Goal: Task Accomplishment & Management: Manage account settings

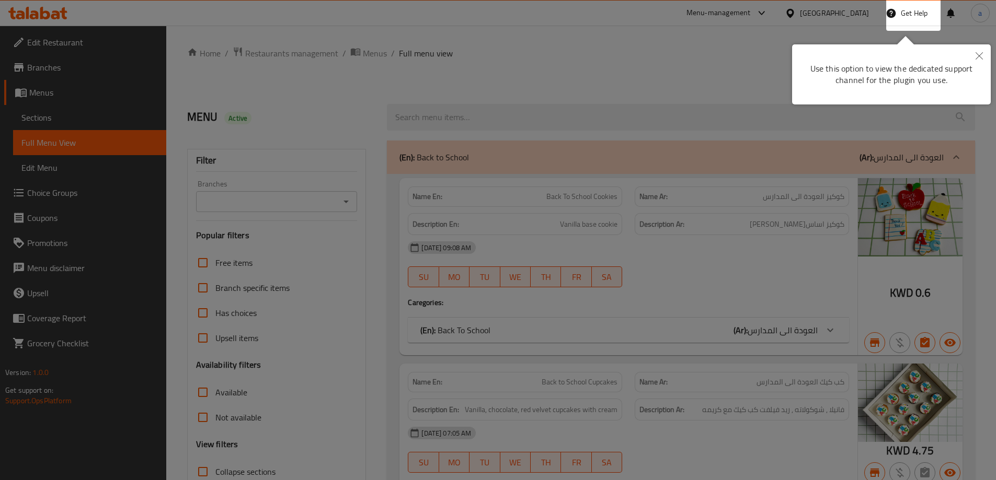
click at [980, 53] on icon "Close" at bounding box center [979, 55] width 7 height 7
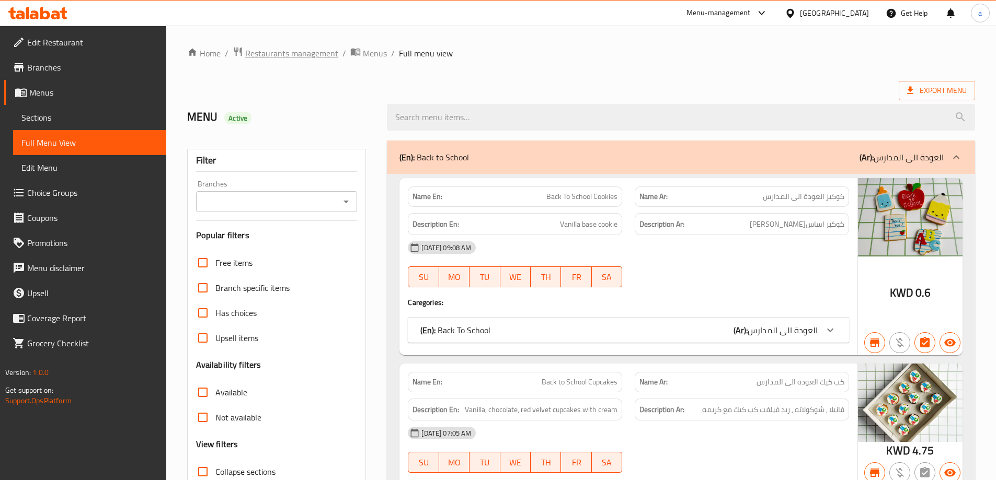
click at [310, 54] on span "Restaurants management" at bounding box center [291, 53] width 93 height 13
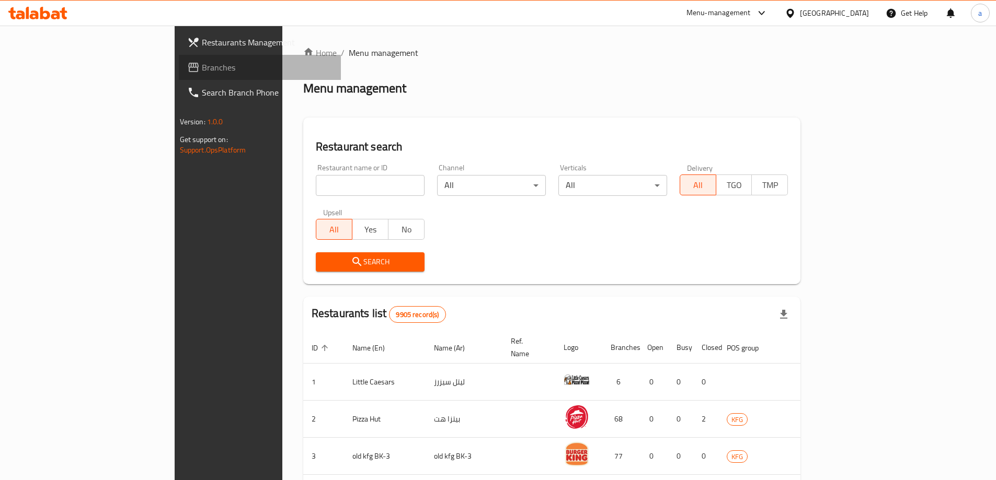
click at [202, 67] on span "Branches" at bounding box center [267, 67] width 131 height 13
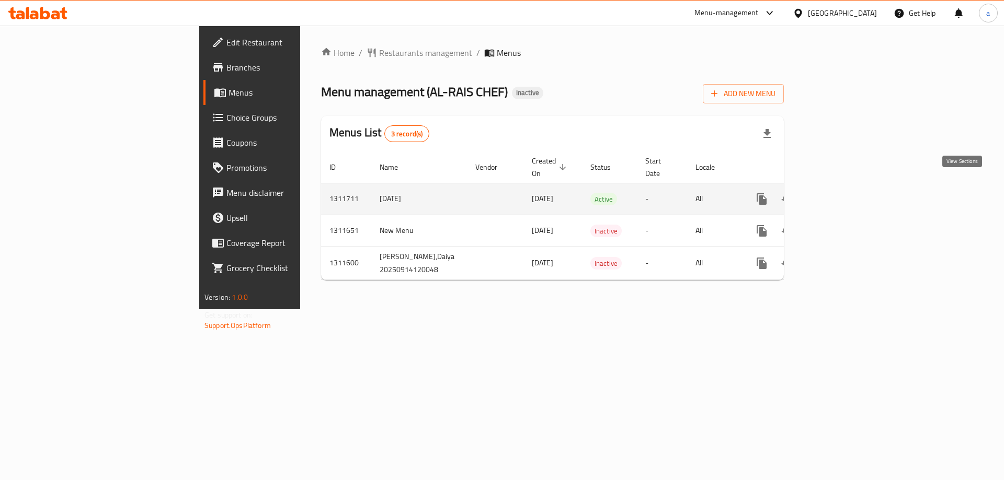
click at [843, 193] on icon "enhanced table" at bounding box center [837, 199] width 13 height 13
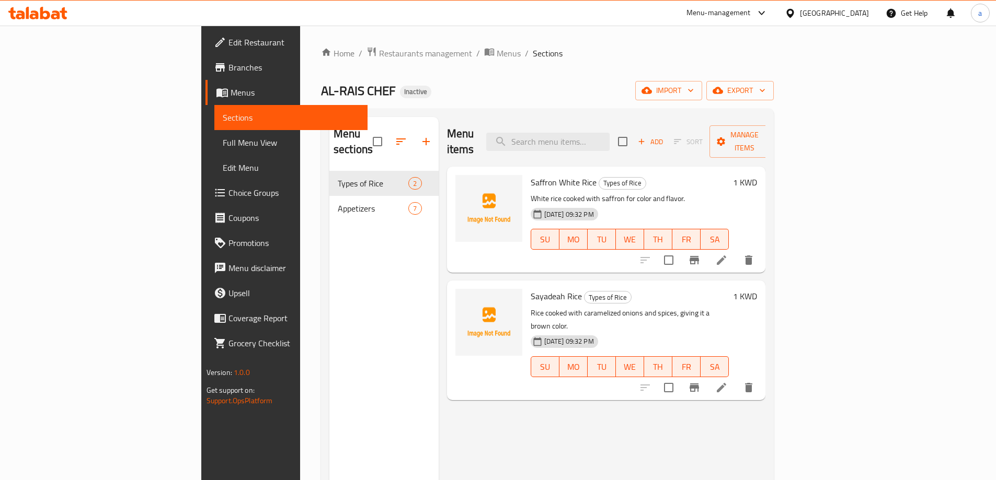
click at [774, 113] on div "Menu sections Types of Rice 2 Appetizers 7 Menu items Add Sort Manage items Saf…" at bounding box center [547, 357] width 453 height 497
click at [485, 55] on icon "breadcrumb" at bounding box center [489, 52] width 9 height 7
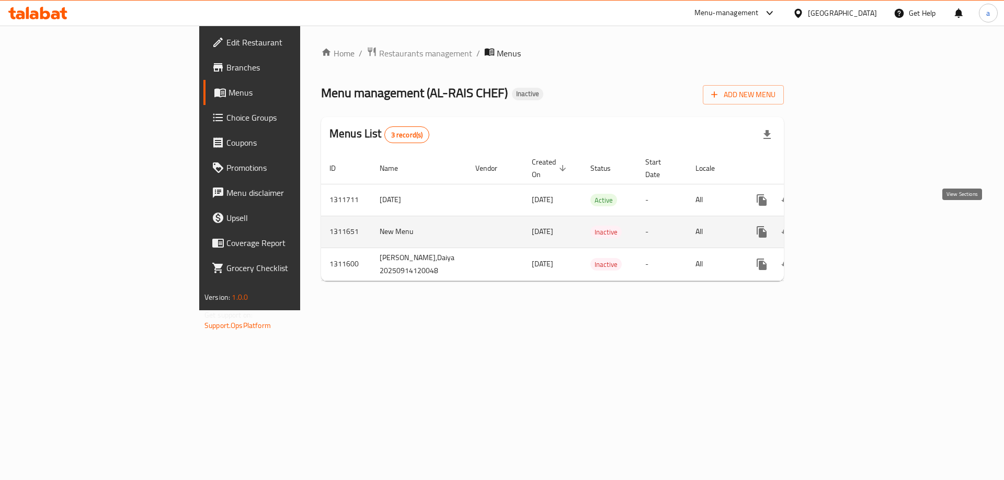
click at [850, 228] on link "enhanced table" at bounding box center [837, 232] width 25 height 25
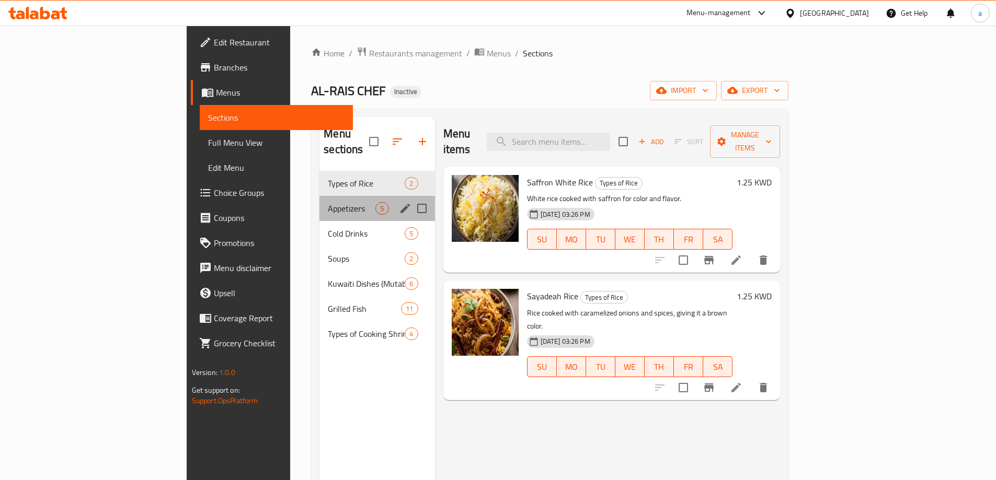
click at [319, 196] on div "Appetizers 5" at bounding box center [376, 208] width 115 height 25
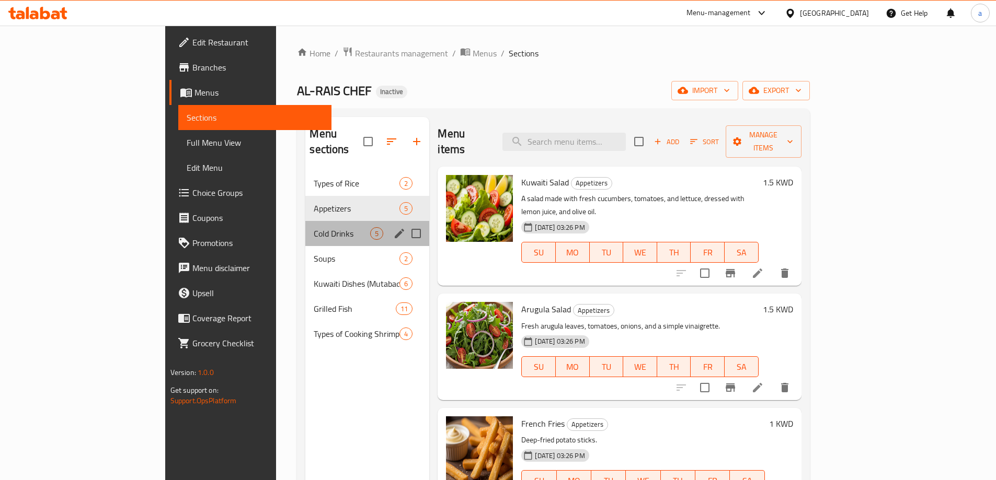
click at [325, 226] on div "Cold Drinks 5" at bounding box center [367, 233] width 124 height 25
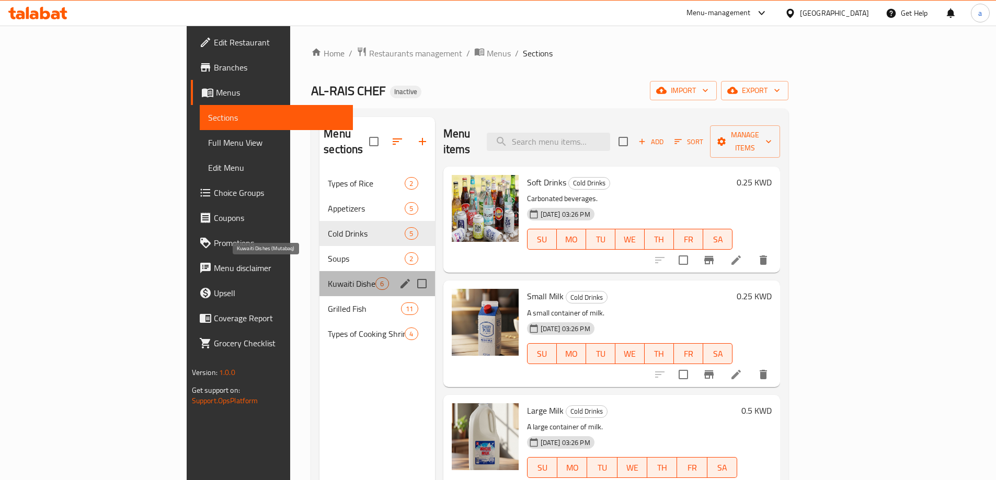
click at [328, 278] on span "Kuwaiti Dishes (Mutabaq)" at bounding box center [352, 284] width 48 height 13
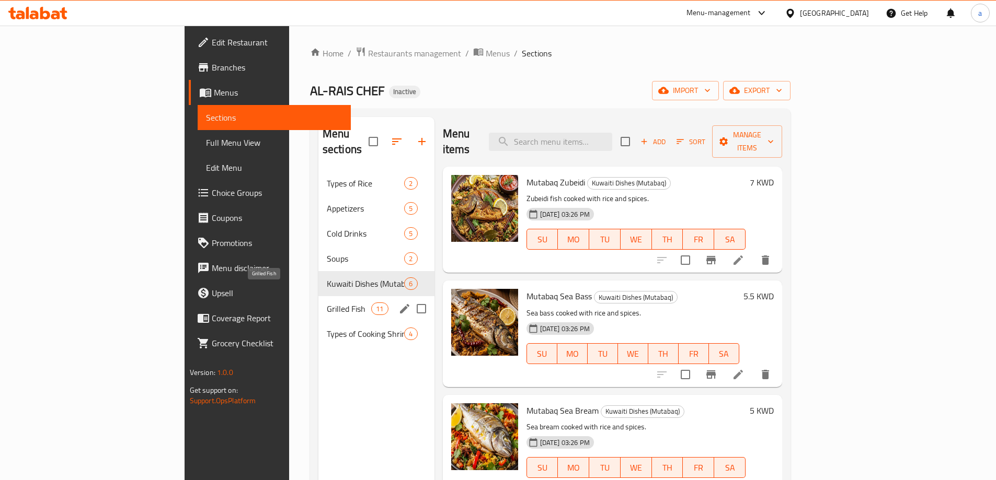
click at [327, 303] on span "Grilled Fish" at bounding box center [349, 309] width 44 height 13
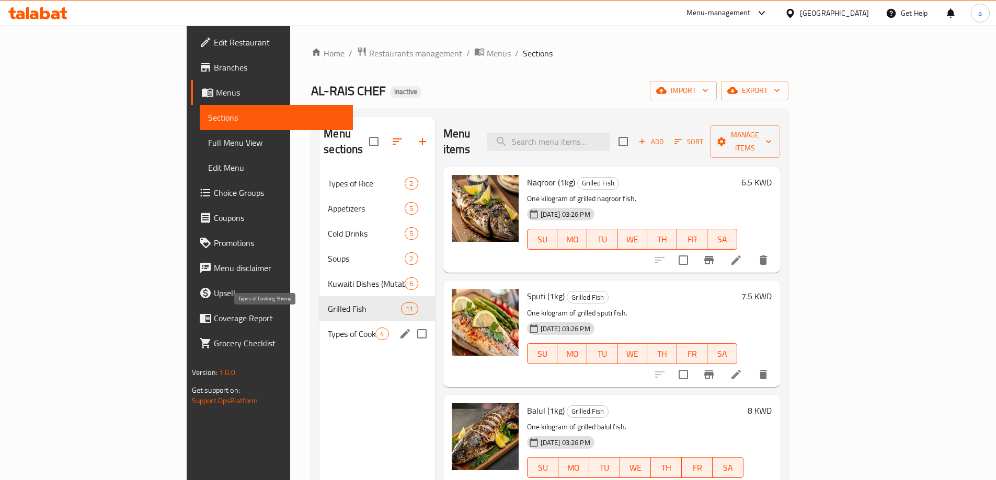
click at [328, 328] on span "Types of Cooking Shrimp" at bounding box center [352, 334] width 48 height 13
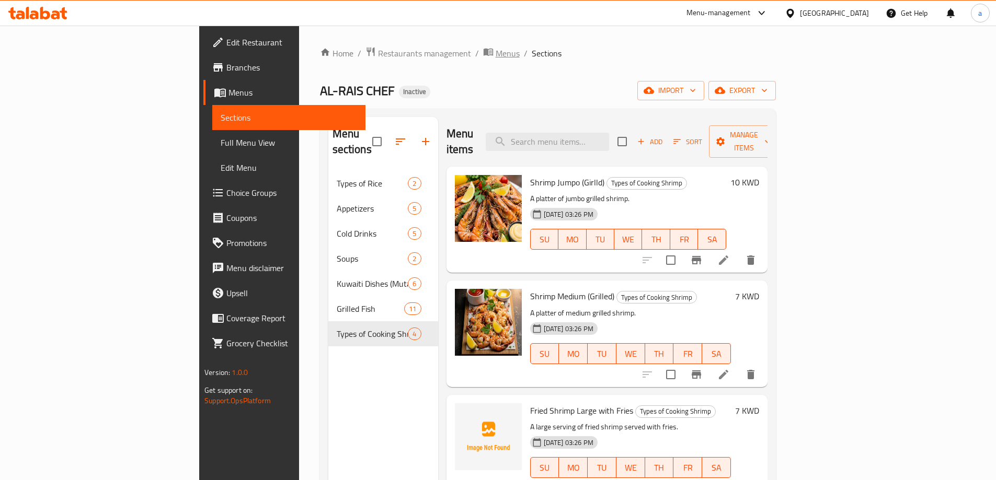
click at [496, 55] on span "Menus" at bounding box center [508, 53] width 24 height 13
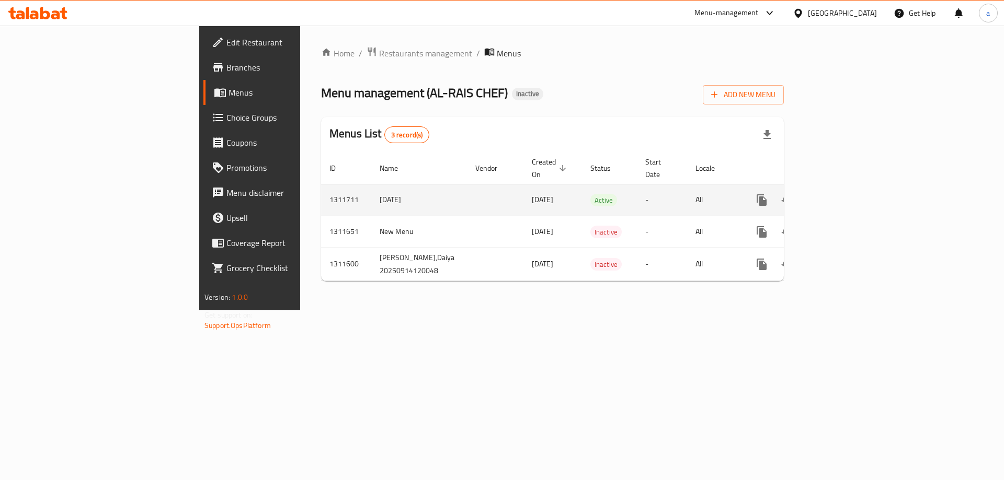
click at [858, 191] on td "enhanced table" at bounding box center [799, 200] width 117 height 32
click at [842, 196] on icon "enhanced table" at bounding box center [836, 200] width 9 height 9
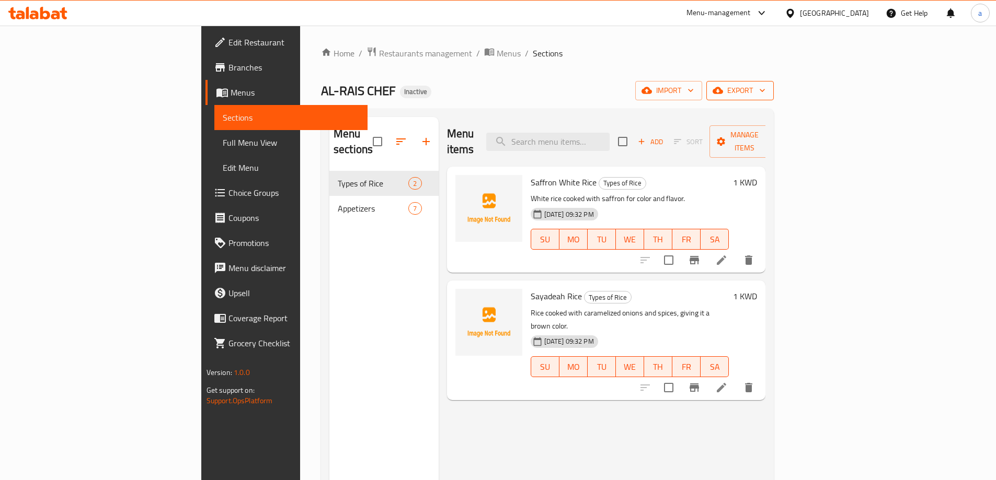
click at [765, 91] on span "export" at bounding box center [740, 90] width 51 height 13
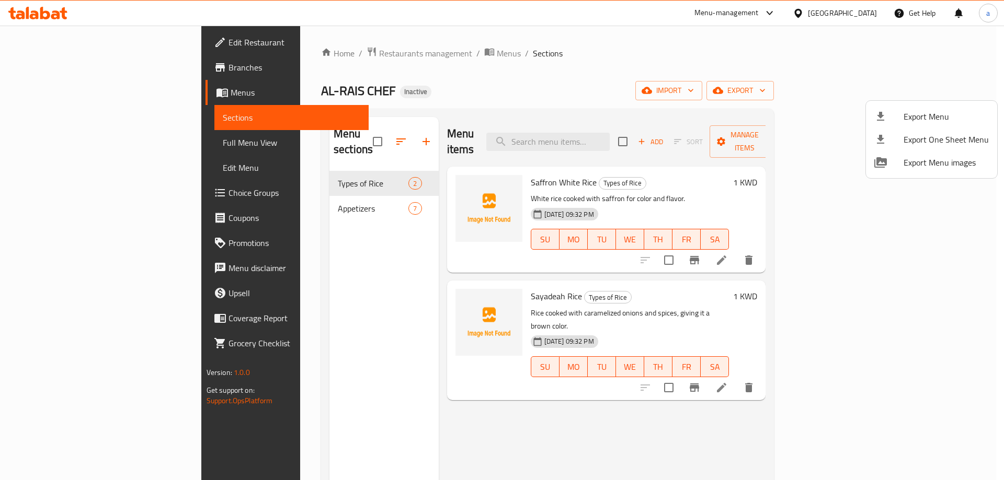
click at [874, 86] on div at bounding box center [502, 240] width 1004 height 480
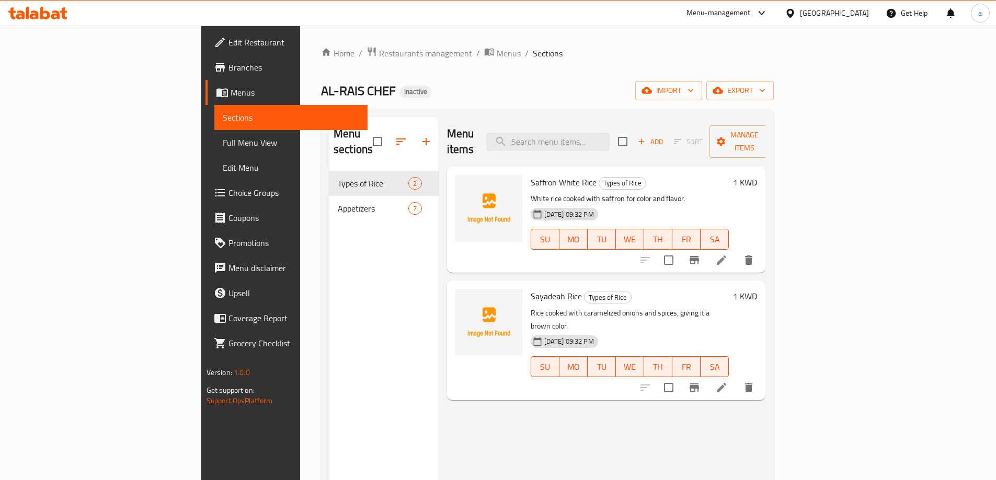
click at [694, 86] on span "import" at bounding box center [669, 90] width 50 height 13
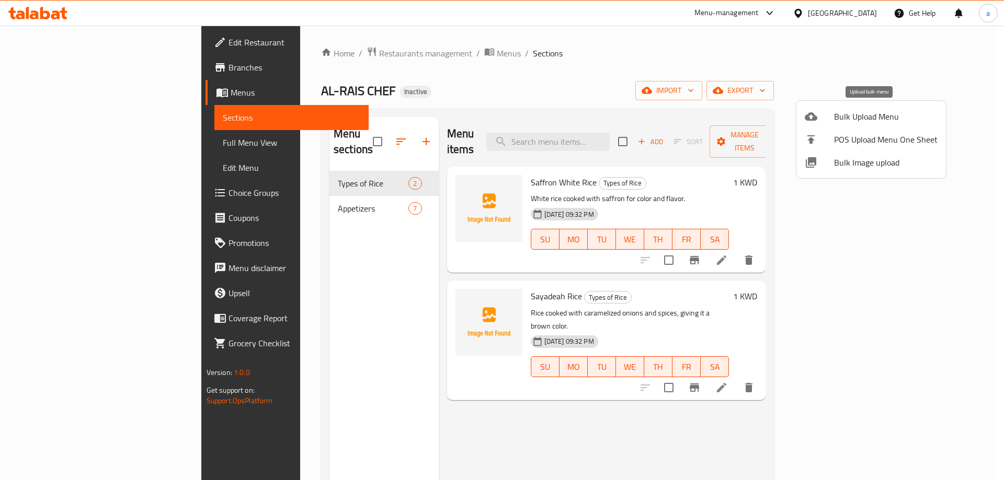
click at [861, 115] on span "Bulk Upload Menu" at bounding box center [886, 116] width 104 height 13
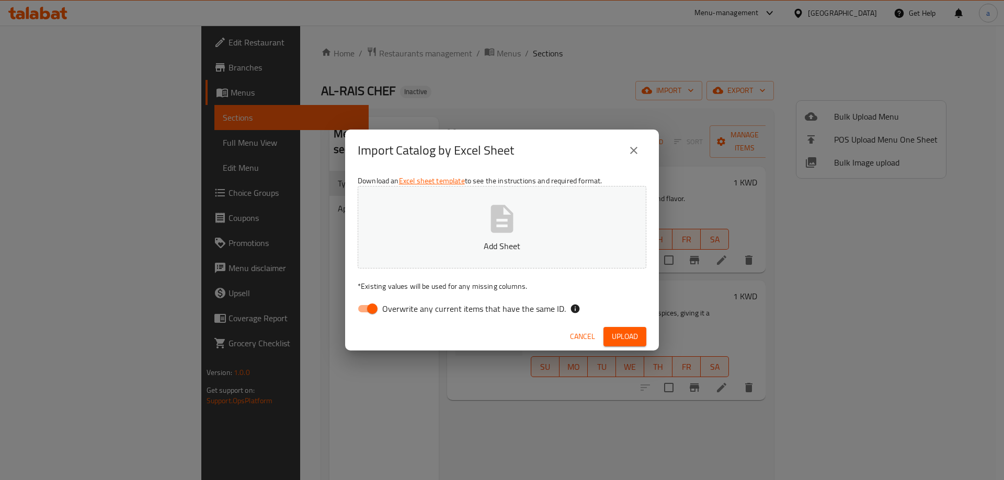
click at [536, 281] on div "Download an Excel sheet template to see the instructions and required format. A…" at bounding box center [502, 247] width 314 height 152
click at [502, 304] on span "Overwrite any current items that have the same ID." at bounding box center [474, 309] width 184 height 13
click at [402, 304] on input "Overwrite any current items that have the same ID." at bounding box center [372, 309] width 60 height 20
checkbox input "false"
click at [629, 340] on span "Upload" at bounding box center [625, 336] width 26 height 13
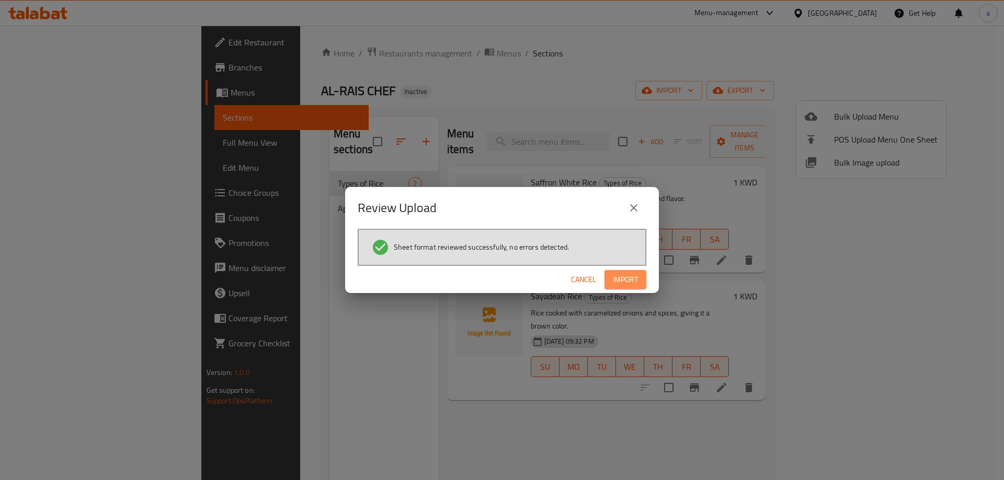
click at [640, 286] on button "Import" at bounding box center [625, 279] width 42 height 19
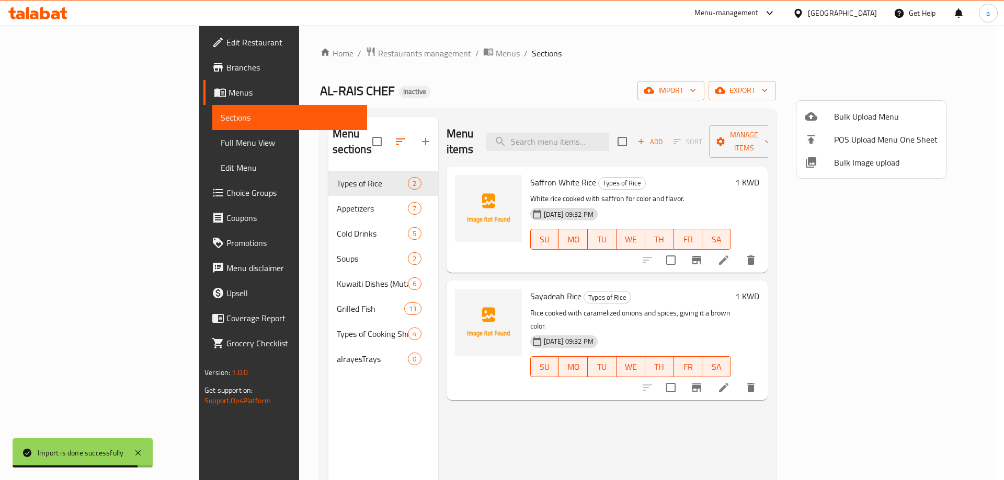
click at [66, 140] on div at bounding box center [502, 240] width 1004 height 480
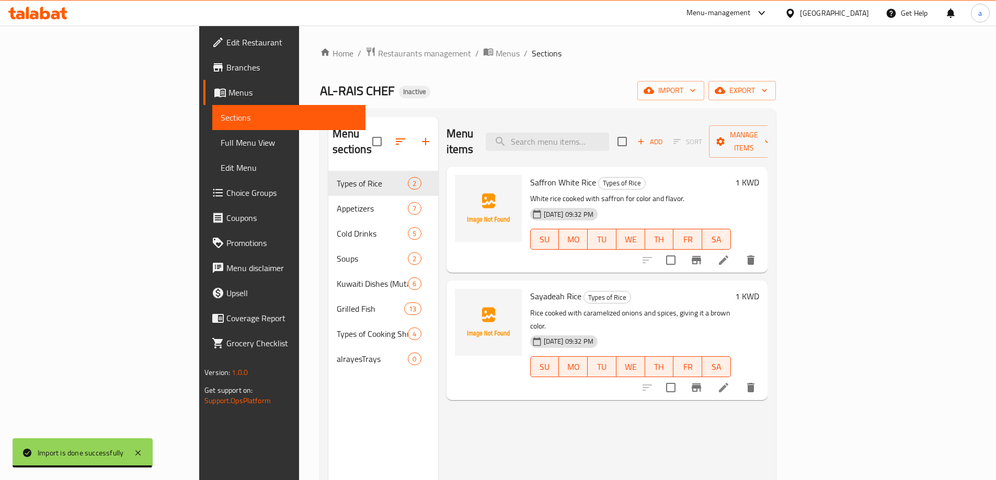
click at [221, 140] on span "Full Menu View" at bounding box center [289, 142] width 136 height 13
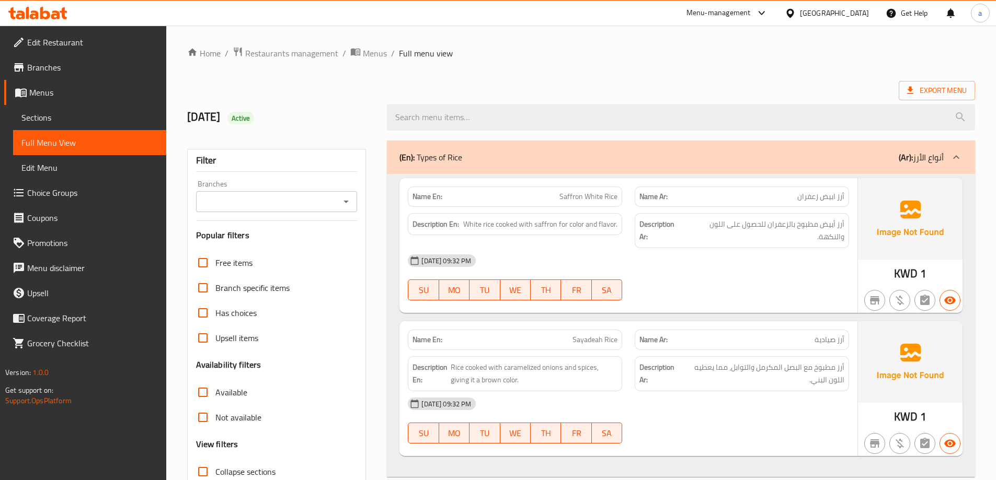
click at [468, 153] on div "(En): Types of Rice (Ar): أنواع الأرز" at bounding box center [671, 157] width 544 height 13
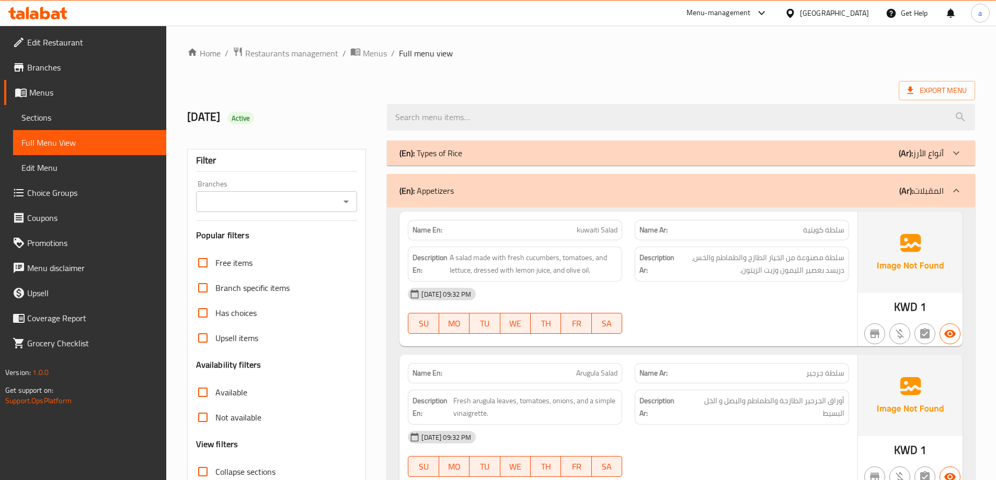
click at [706, 187] on div "(En): Appetizers (Ar): المقبلات" at bounding box center [671, 191] width 544 height 13
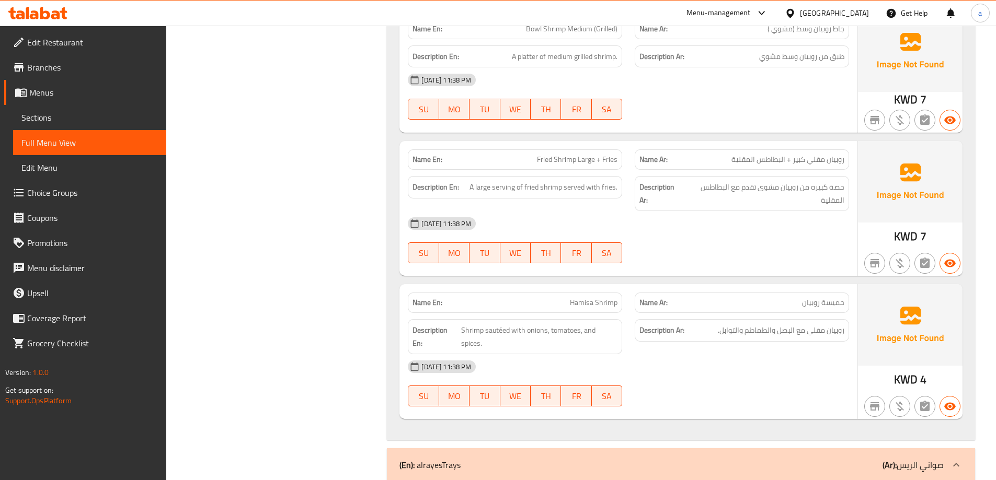
scroll to position [4034, 0]
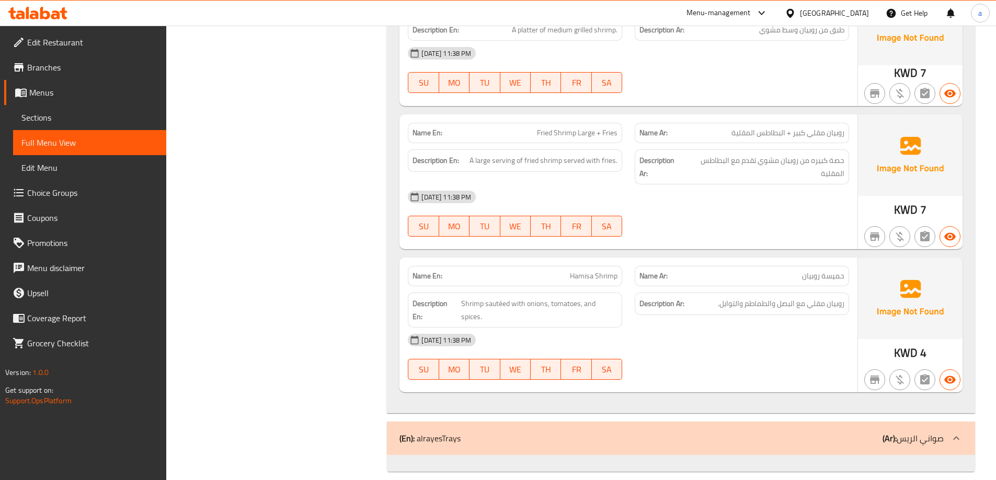
drag, startPoint x: 56, startPoint y: 115, endPoint x: 95, endPoint y: 138, distance: 45.2
click at [56, 115] on span "Sections" at bounding box center [89, 117] width 136 height 13
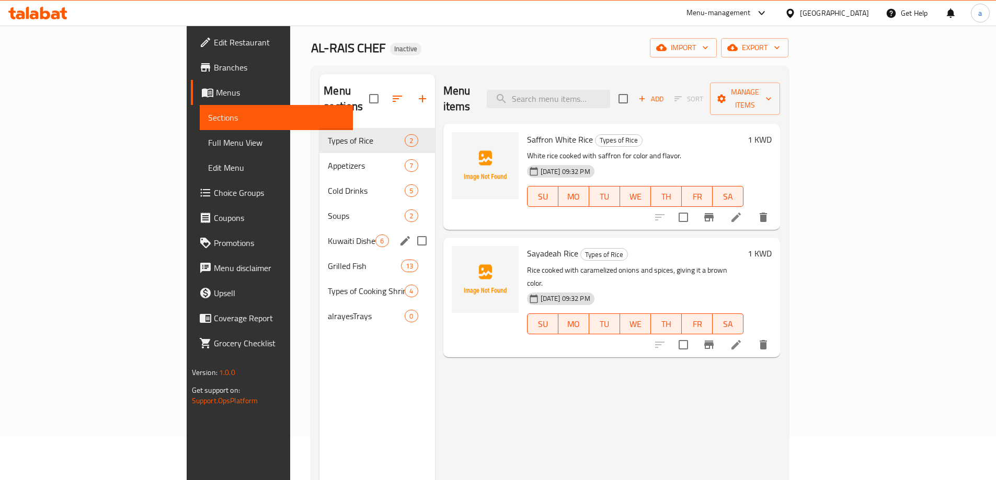
scroll to position [42, 0]
click at [319, 313] on div "alrayesTrays 0" at bounding box center [376, 317] width 115 height 25
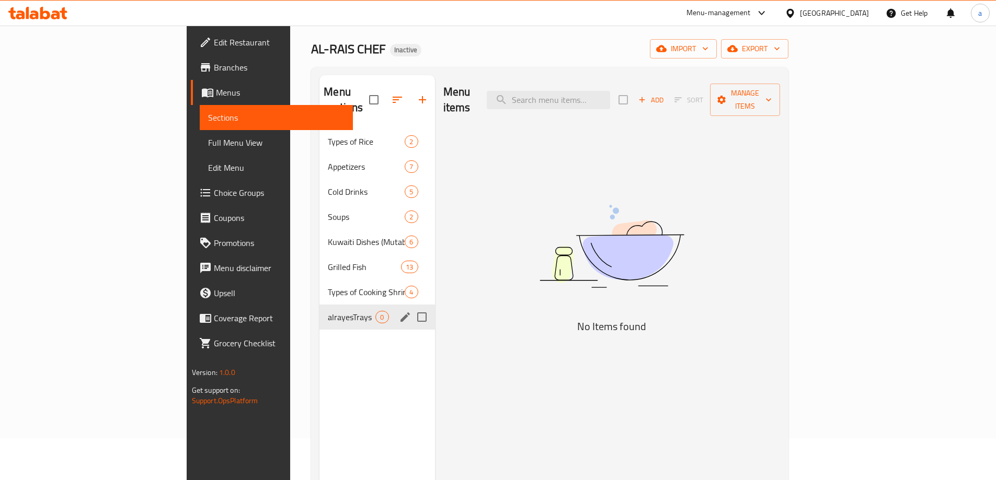
click at [411, 306] on input "Menu sections" at bounding box center [422, 317] width 22 height 22
checkbox input "true"
click at [385, 98] on icon "button" at bounding box center [391, 100] width 13 height 13
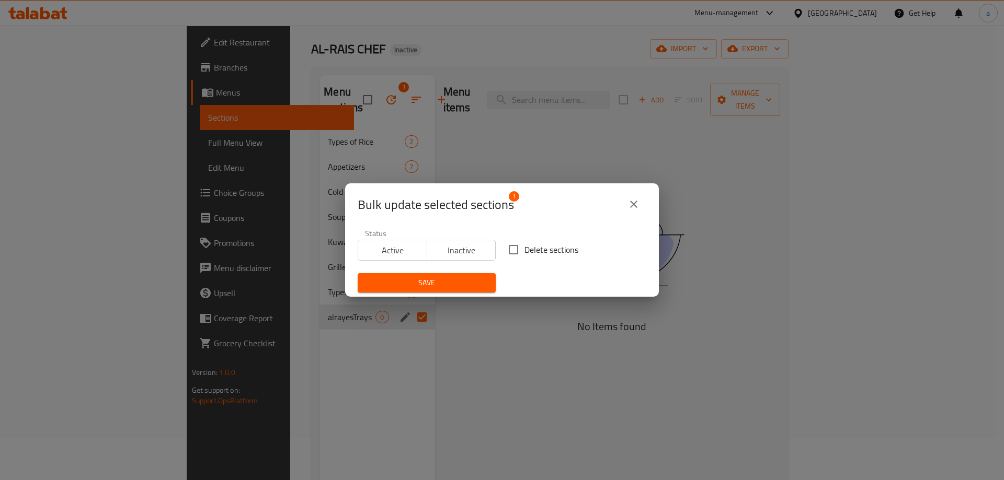
click at [524, 247] on span "Delete sections" at bounding box center [551, 250] width 54 height 13
click at [523, 247] on input "Delete sections" at bounding box center [513, 250] width 22 height 22
checkbox input "true"
click at [479, 275] on button "Save" at bounding box center [427, 282] width 138 height 19
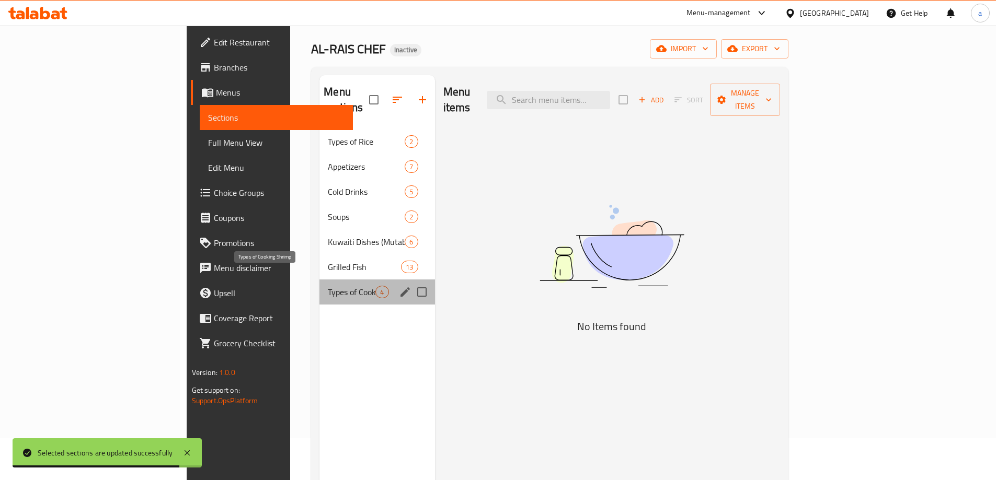
click at [328, 286] on span "Types of Cooking Shrimp" at bounding box center [352, 292] width 48 height 13
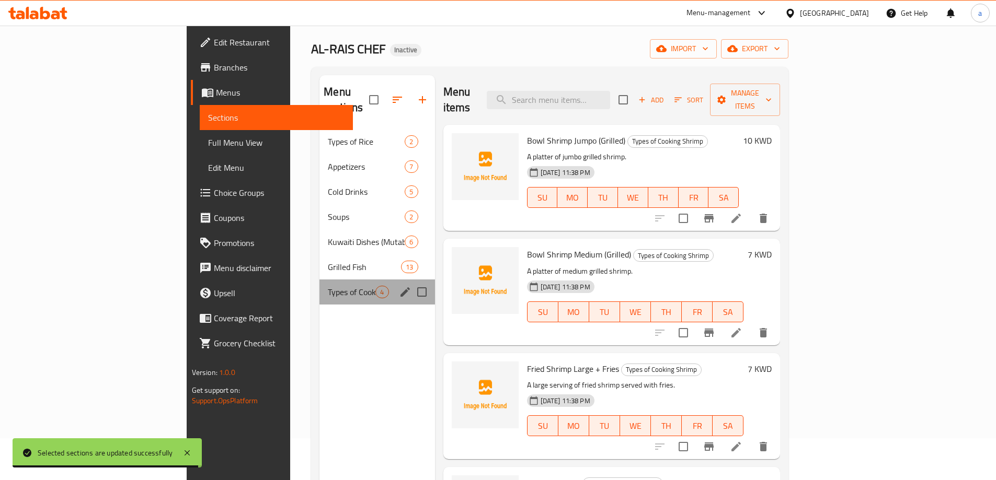
click at [397, 284] on div "Menu sections" at bounding box center [405, 292] width 16 height 16
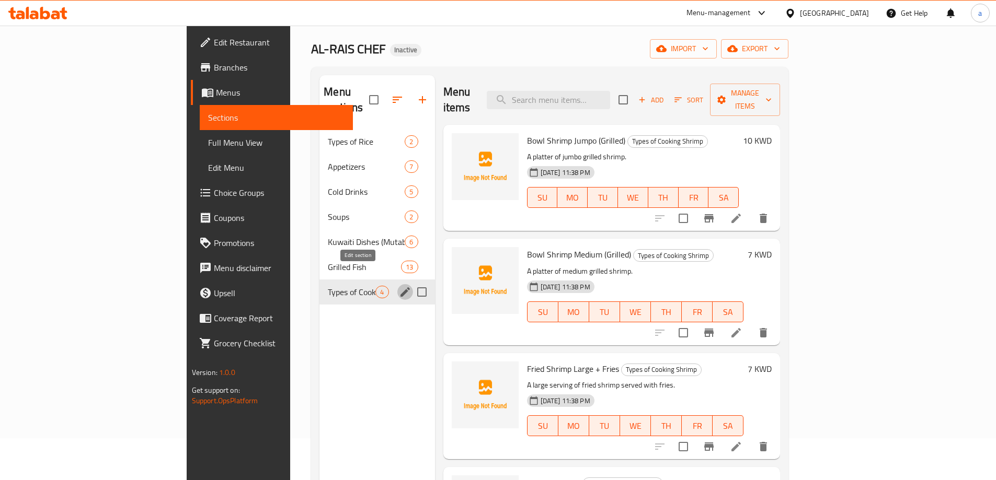
click at [400, 288] on icon "edit" at bounding box center [404, 292] width 9 height 9
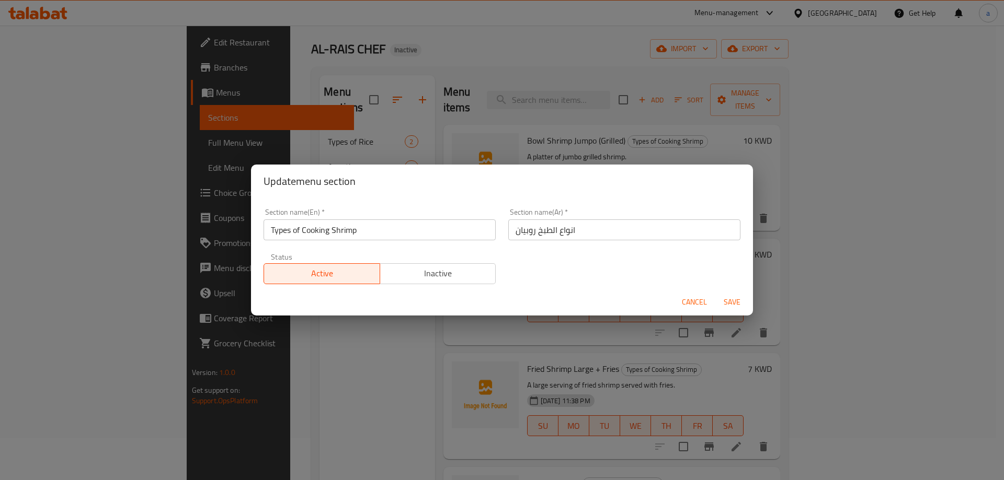
click at [329, 368] on div "Update menu section Section name(En)   * Types of Cooking Shrimp Section name(E…" at bounding box center [502, 240] width 1004 height 480
click at [684, 300] on span "Cancel" at bounding box center [694, 302] width 25 height 13
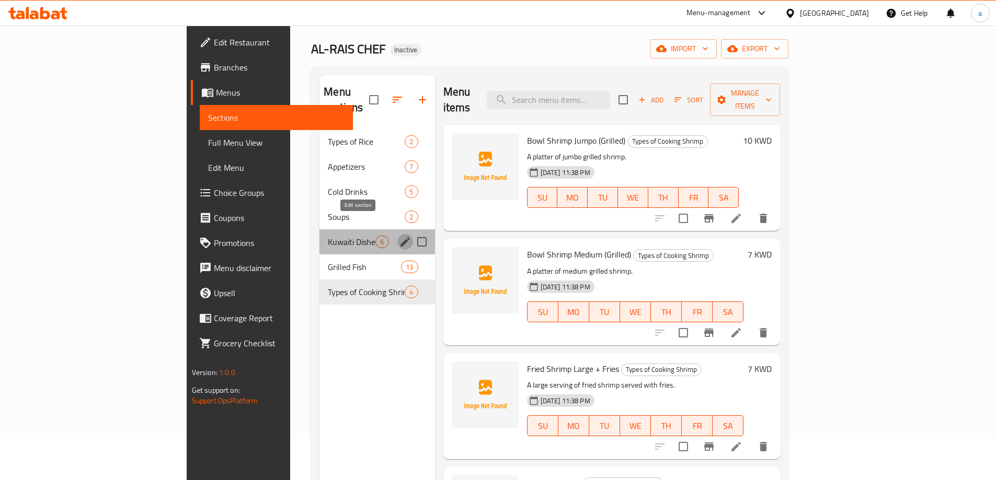
click at [400, 237] on icon "edit" at bounding box center [404, 241] width 9 height 9
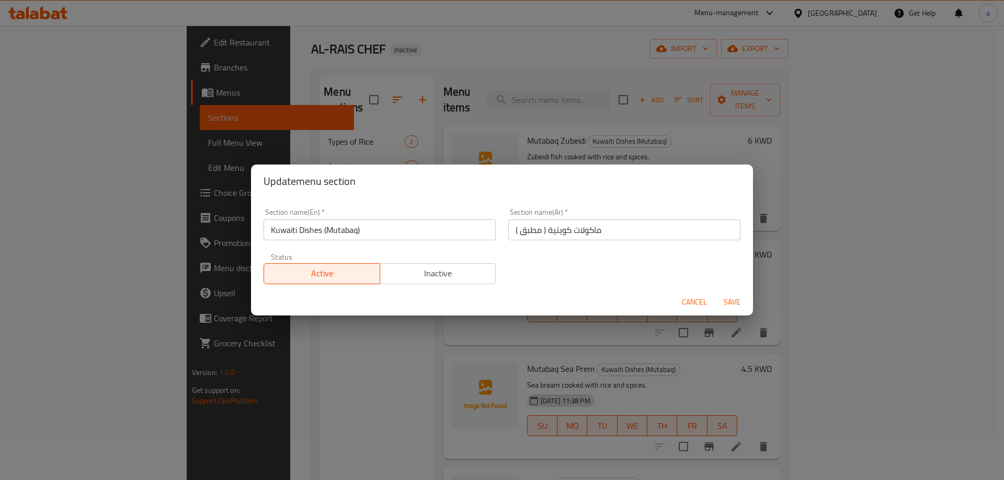
click at [308, 232] on input "Kuwaiti Dishes (Mutabaq)" at bounding box center [380, 230] width 232 height 21
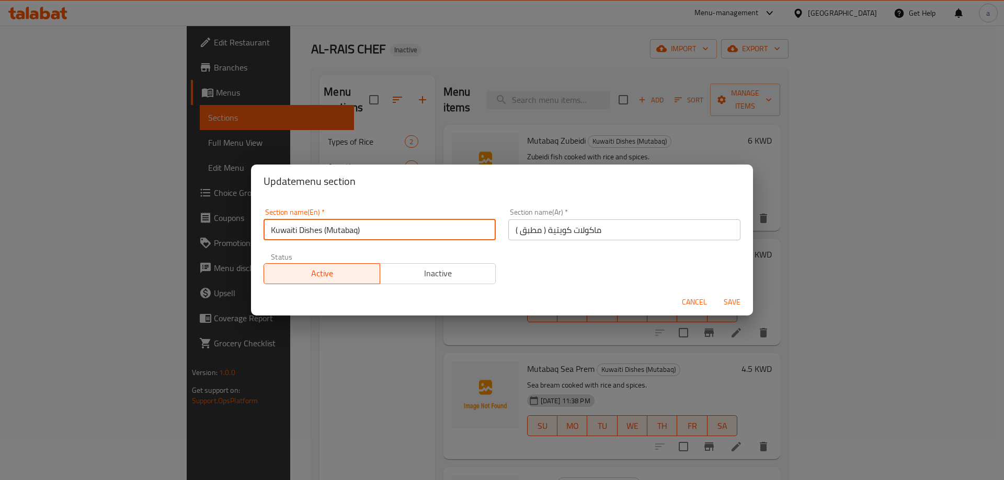
click at [308, 232] on input "Kuwaiti Dishes (Mutabaq)" at bounding box center [380, 230] width 232 height 21
click at [592, 236] on input "ماكولات كويتية ( مطبق )" at bounding box center [624, 230] width 232 height 21
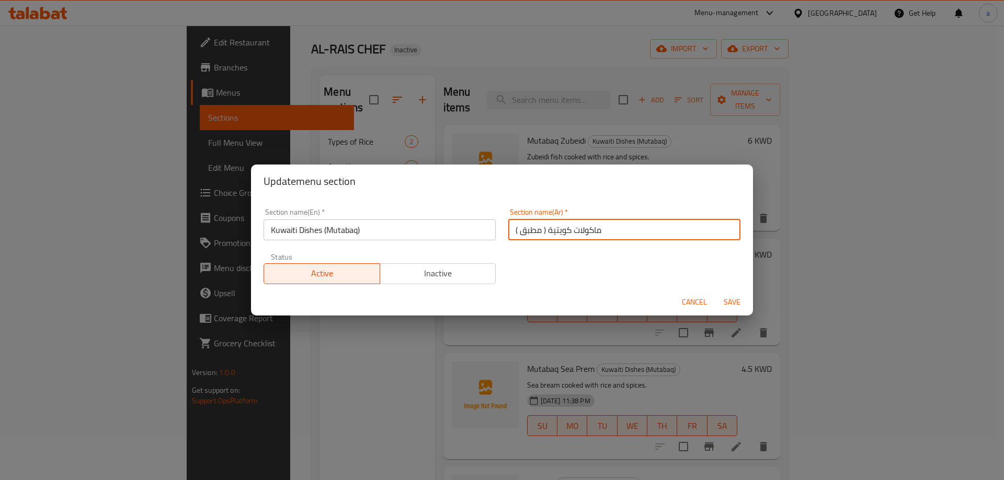
click at [592, 236] on input "ماكولات كويتية ( مطبق )" at bounding box center [624, 230] width 232 height 21
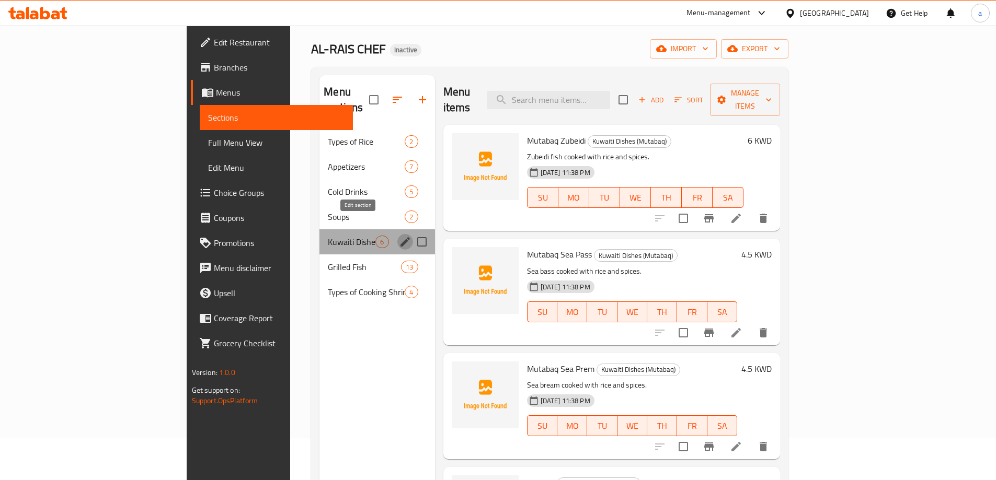
click at [399, 236] on icon "edit" at bounding box center [405, 242] width 13 height 13
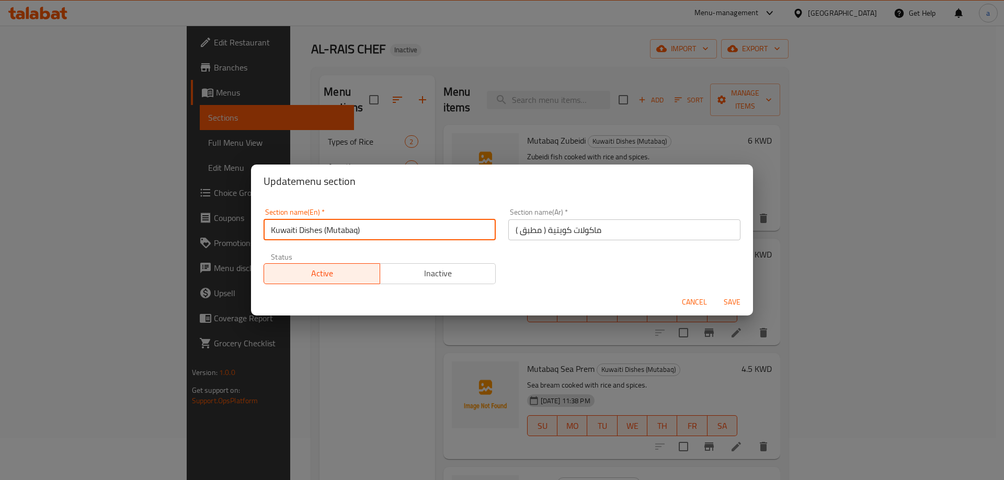
click at [308, 234] on input "Kuwaiti Dishes (Mutabaq)" at bounding box center [380, 230] width 232 height 21
paste input "ماكولات"
type input "Kuwaiti Dishes (Mutabaq)"
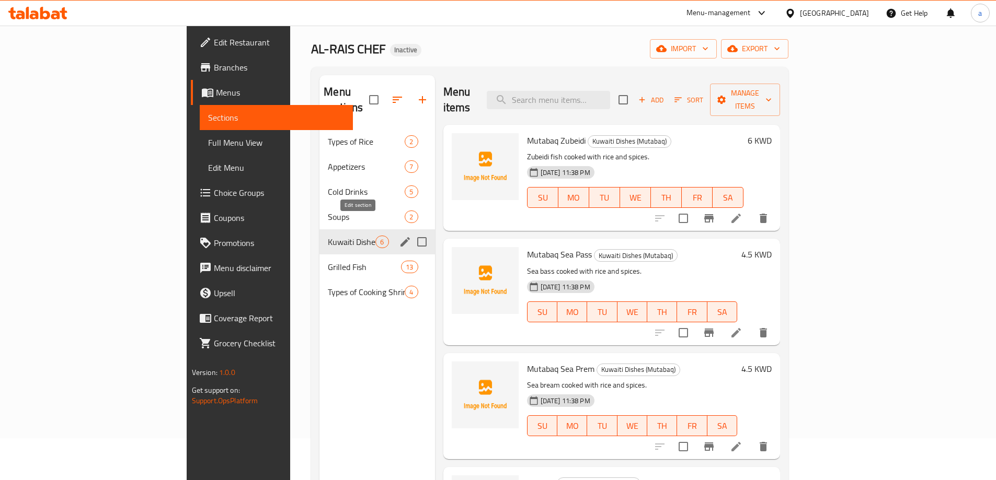
click at [399, 236] on icon "edit" at bounding box center [405, 242] width 13 height 13
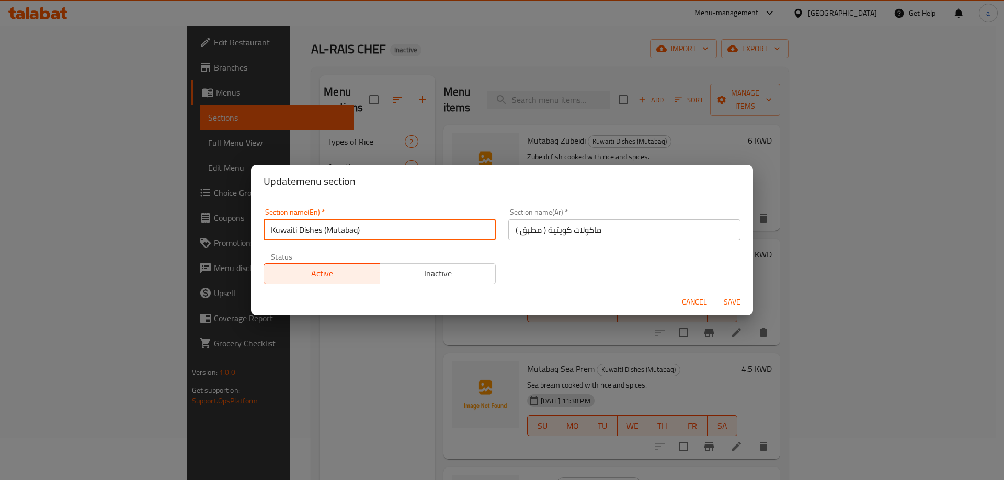
click at [312, 234] on input "Kuwaiti Dishes (Mutabaq)" at bounding box center [380, 230] width 232 height 21
paste input "Food"
type input "Kuwaiti Food (Mutabaq)"
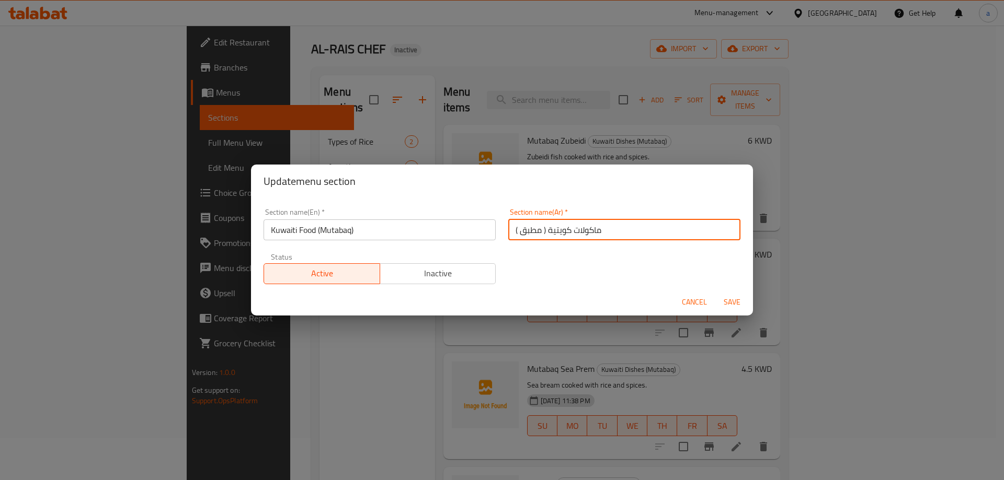
type button "0"
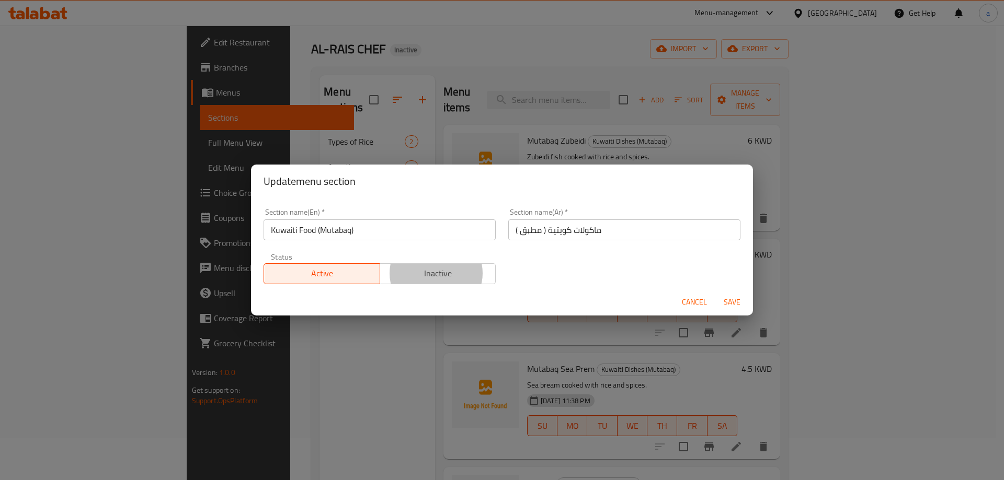
type button "1"
click at [715, 293] on button "Save" at bounding box center [731, 302] width 33 height 19
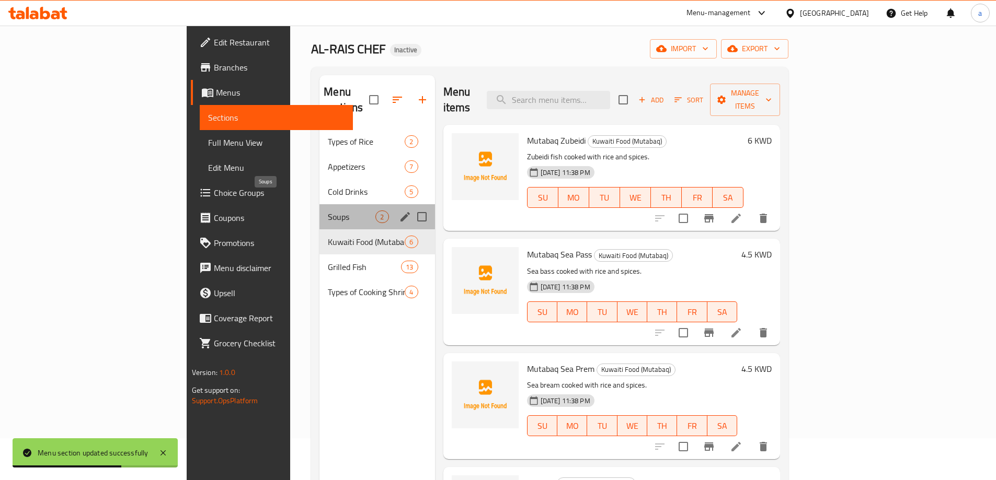
click at [328, 211] on span "Soups" at bounding box center [352, 217] width 48 height 13
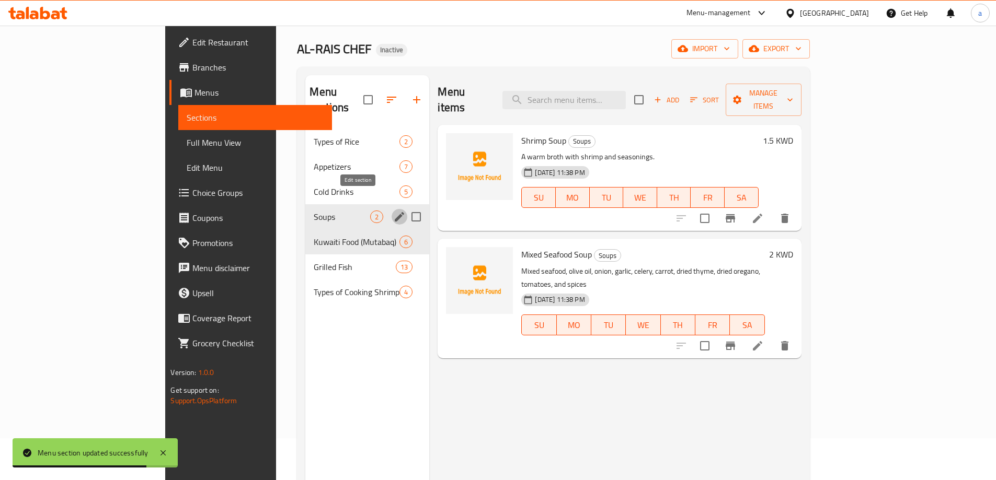
click at [395, 212] on icon "edit" at bounding box center [399, 216] width 9 height 9
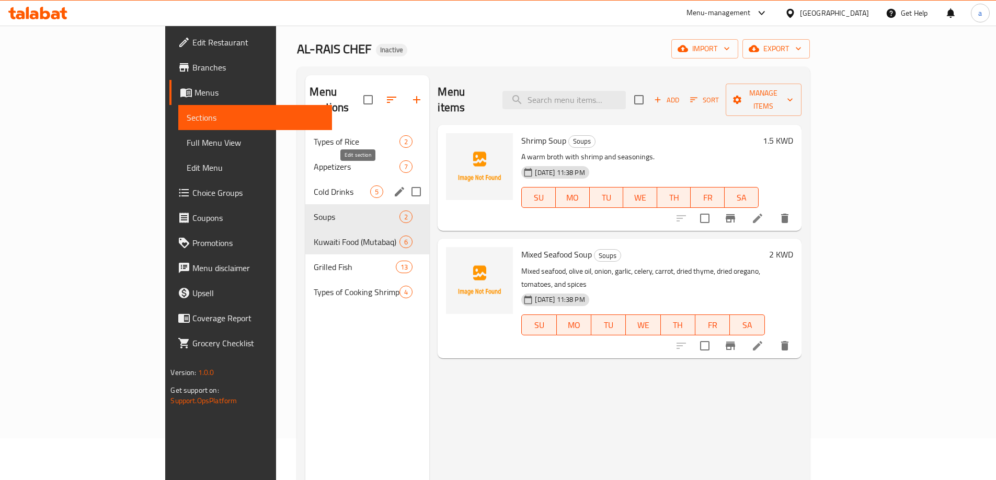
click at [393, 186] on icon "edit" at bounding box center [399, 192] width 13 height 13
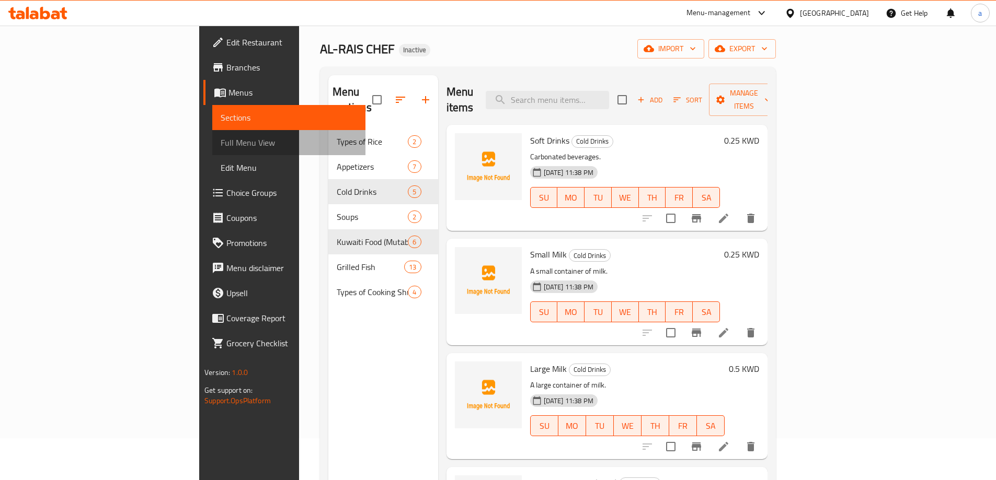
click at [221, 144] on span "Full Menu View" at bounding box center [289, 142] width 136 height 13
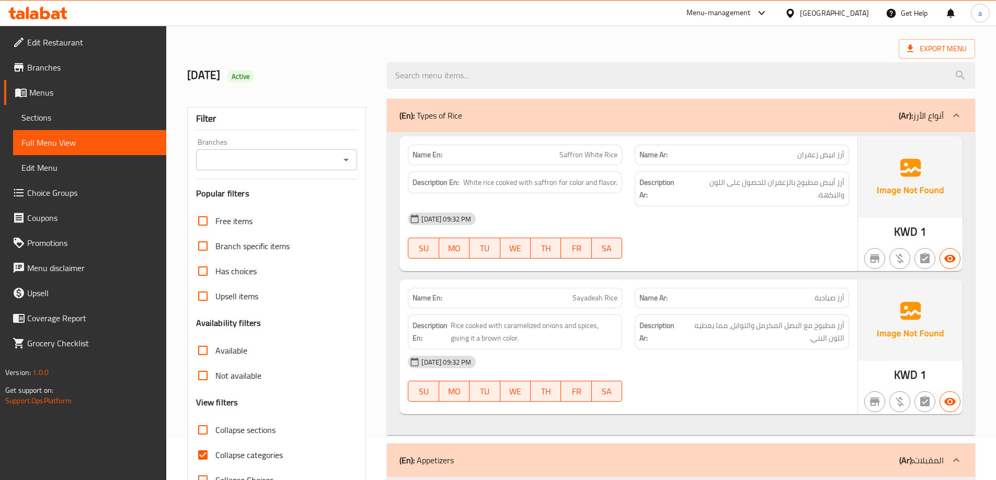
click at [585, 115] on div "(En): Types of Rice (Ar): أنواع الأرز" at bounding box center [671, 115] width 544 height 13
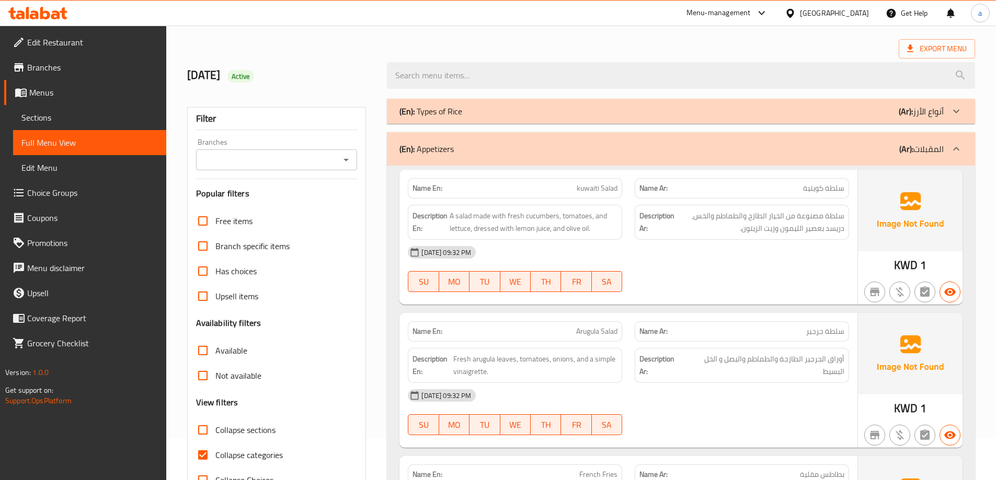
click at [672, 140] on div "(En): Appetizers (Ar): المقبلات" at bounding box center [681, 148] width 588 height 33
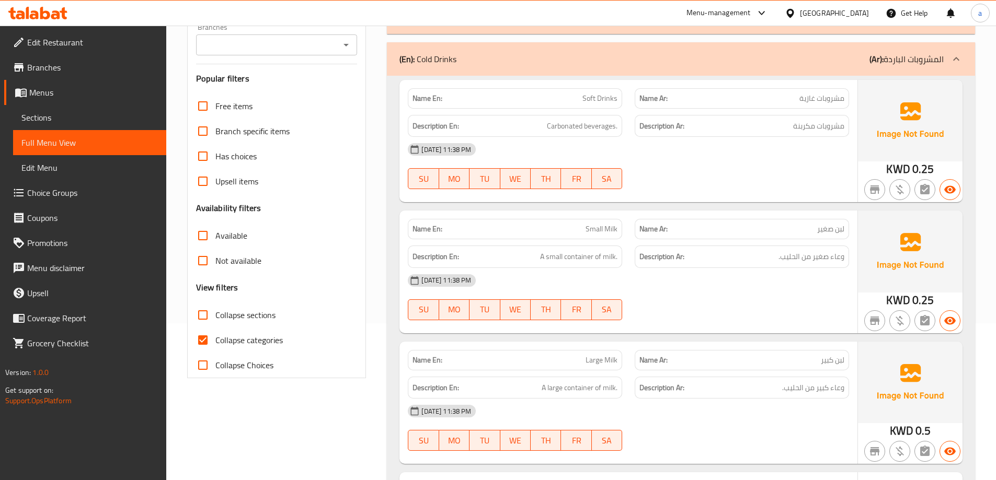
click at [208, 340] on input "Collapse categories" at bounding box center [202, 340] width 25 height 25
checkbox input "false"
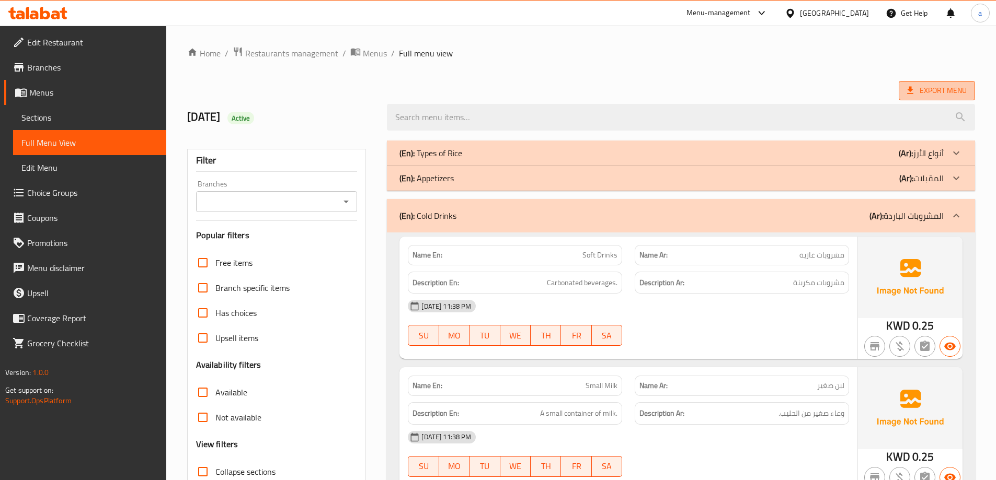
click at [937, 85] on span "Export Menu" at bounding box center [937, 90] width 60 height 13
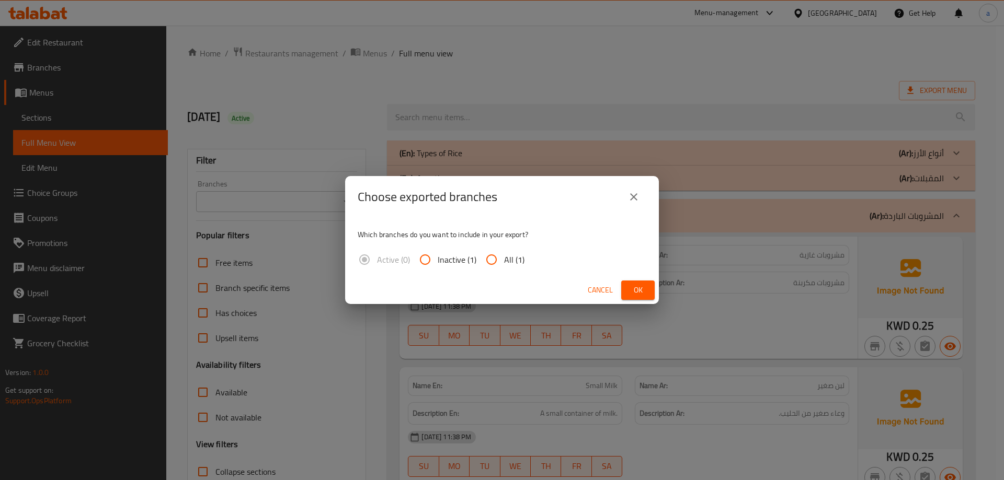
click at [506, 265] on span "All (1)" at bounding box center [514, 260] width 20 height 13
click at [504, 265] on input "All (1)" at bounding box center [491, 259] width 25 height 25
radio input "true"
click at [643, 288] on span "Ok" at bounding box center [637, 290] width 17 height 13
